Goal: Information Seeking & Learning: Learn about a topic

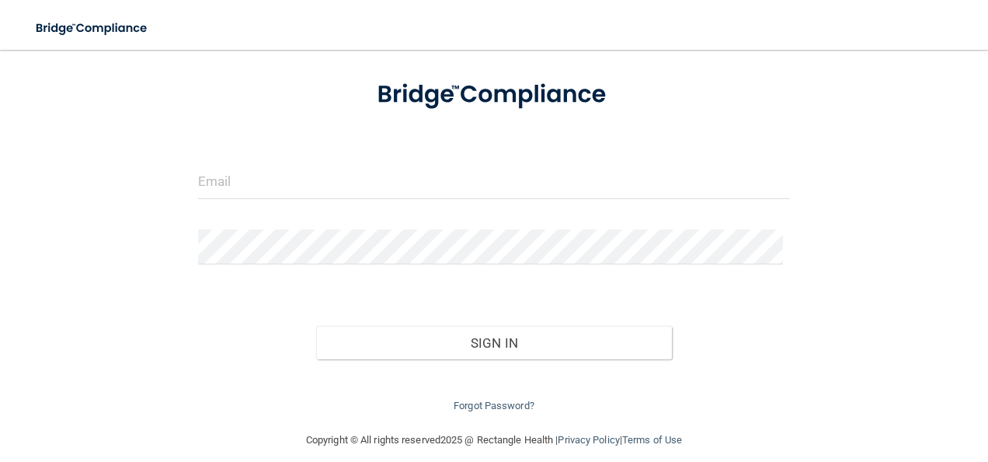
scroll to position [95, 0]
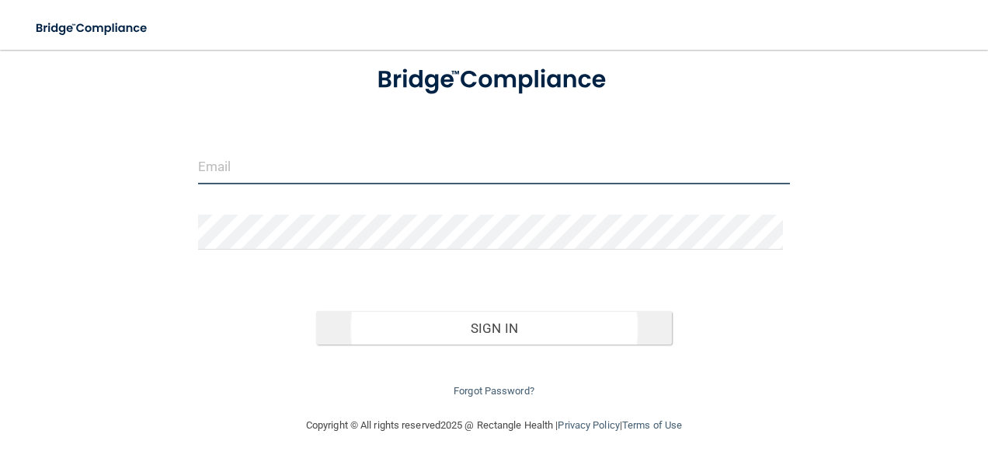
type input "[EMAIL_ADDRESS][DOMAIN_NAME]"
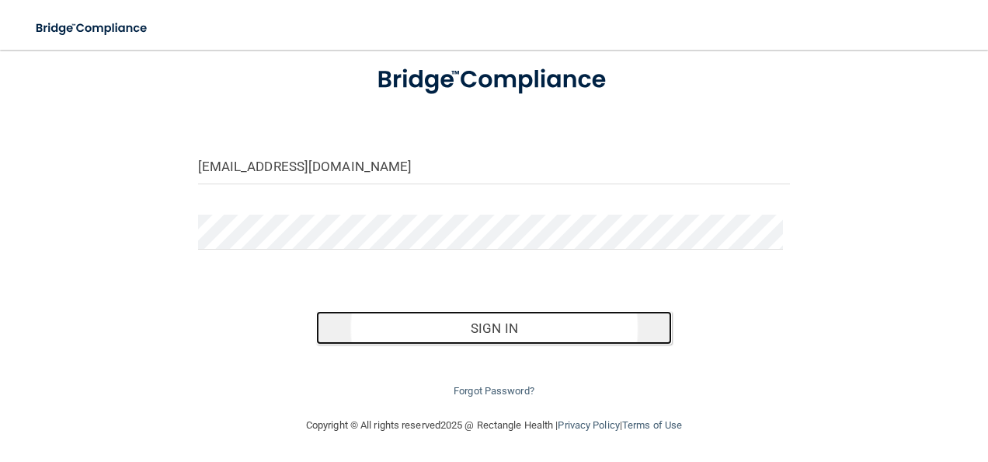
click at [495, 322] on button "Sign In" at bounding box center [494, 328] width 356 height 34
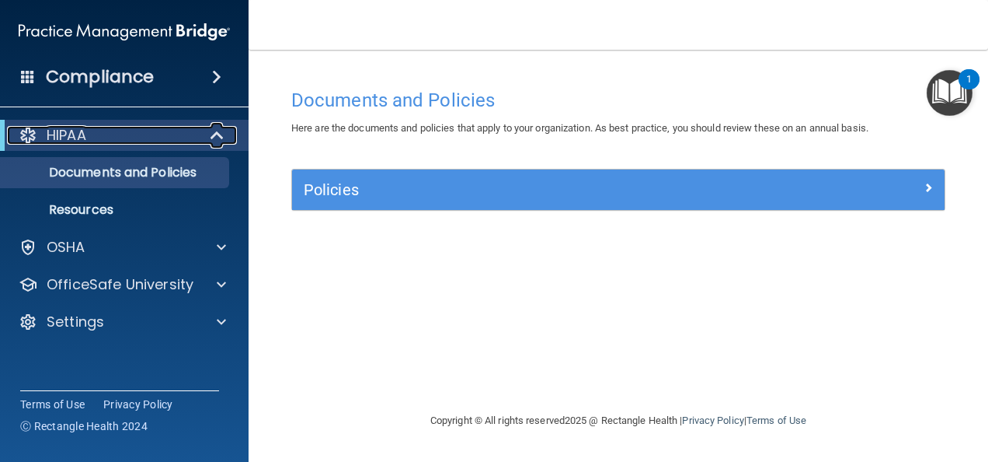
click at [50, 137] on p "HIPAA" at bounding box center [67, 135] width 40 height 19
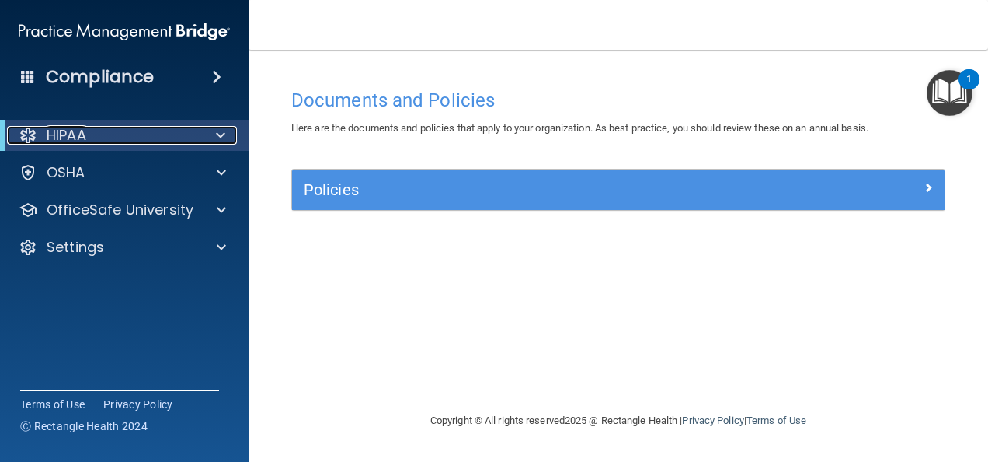
click at [59, 137] on p "HIPAA" at bounding box center [67, 135] width 40 height 19
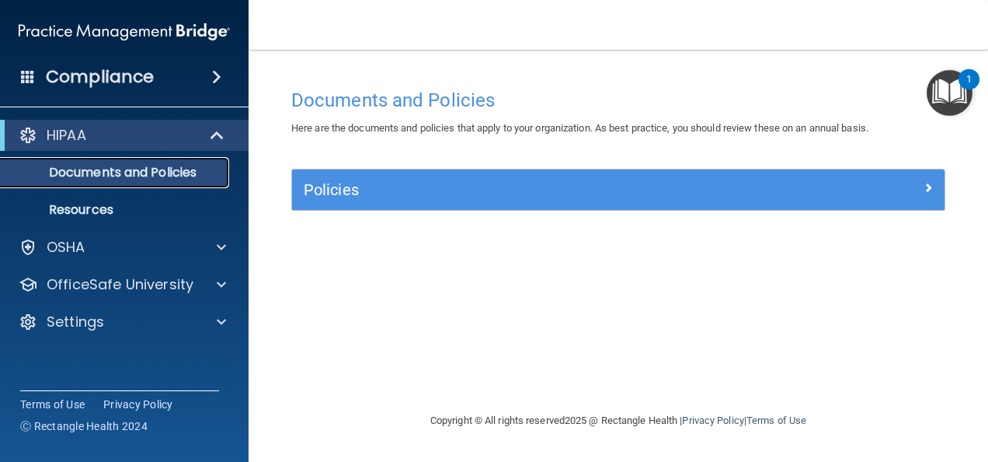
click at [122, 169] on p "Documents and Policies" at bounding box center [116, 173] width 212 height 16
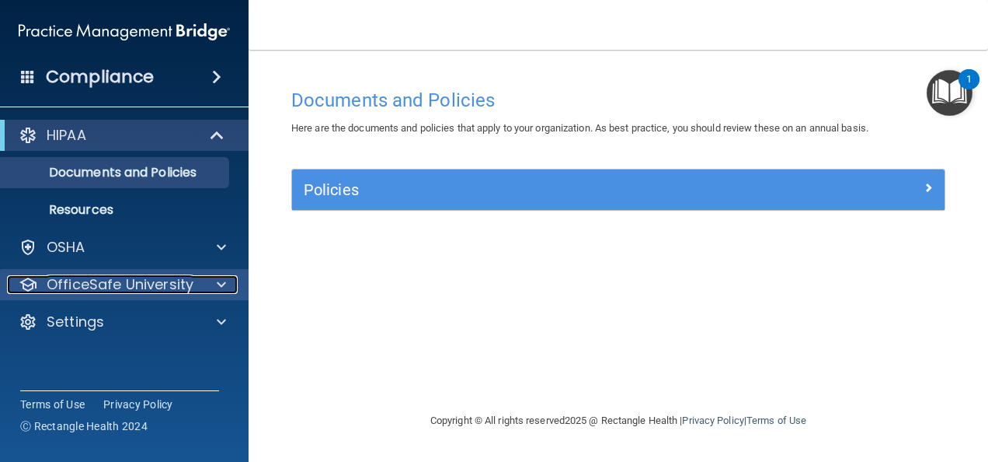
click at [115, 283] on p "OfficeSafe University" at bounding box center [120, 284] width 147 height 19
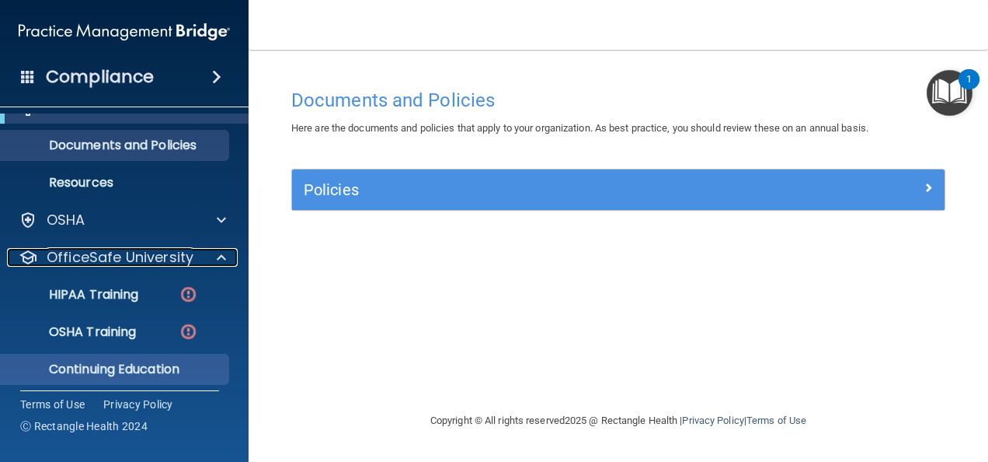
scroll to position [71, 0]
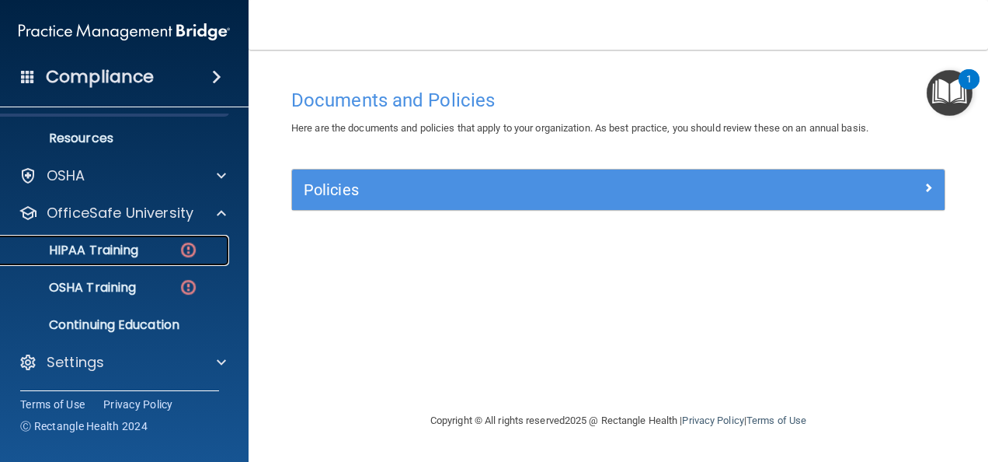
click at [135, 256] on p "HIPAA Training" at bounding box center [74, 250] width 128 height 16
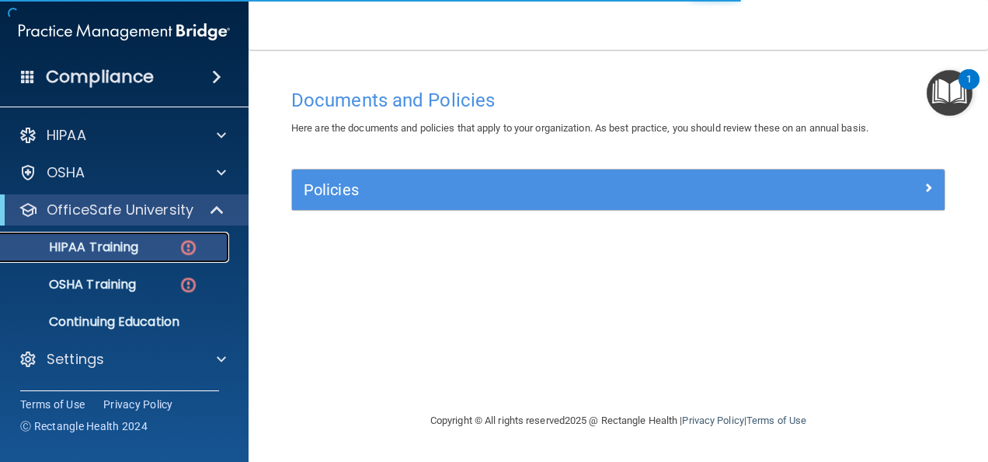
click at [135, 256] on link "HIPAA Training" at bounding box center [106, 247] width 245 height 31
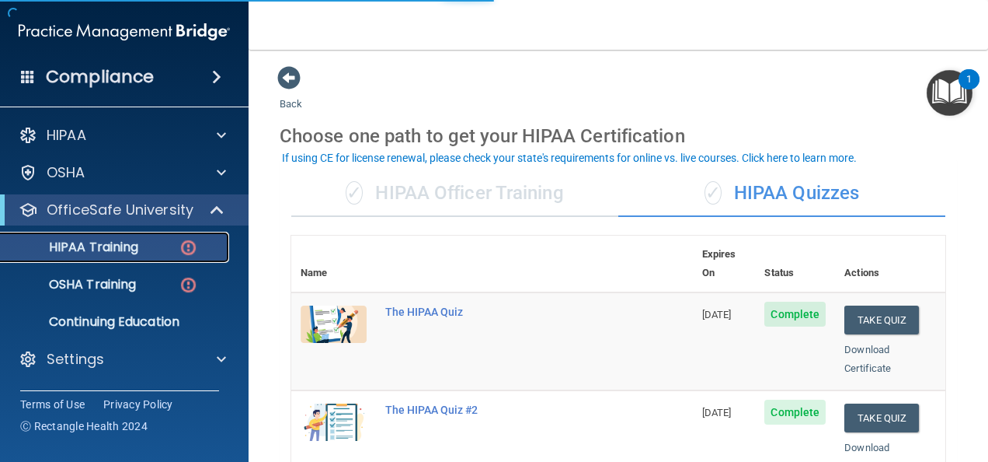
click at [135, 256] on link "HIPAA Training" at bounding box center [106, 247] width 245 height 31
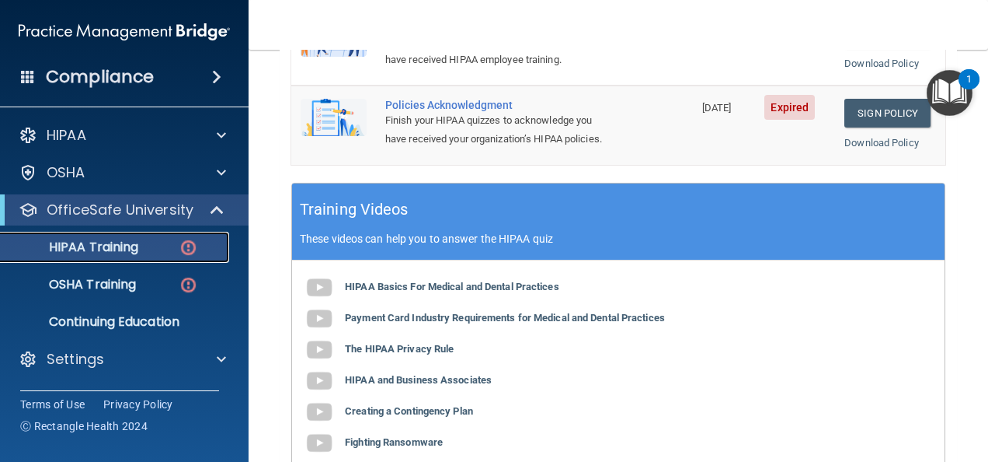
scroll to position [622, 0]
